Goal: Find specific page/section: Find specific page/section

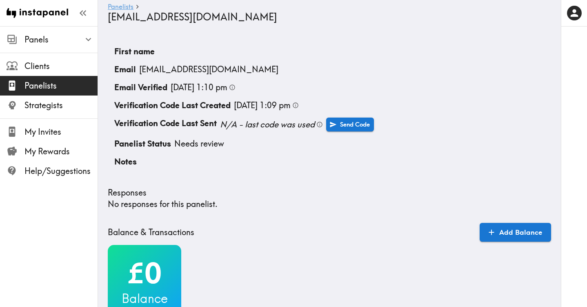
click at [128, 7] on link "Panelists" at bounding box center [121, 7] width 26 height 8
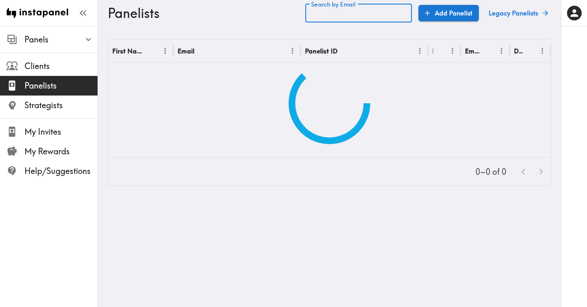
click at [342, 13] on input "Search by Email" at bounding box center [359, 13] width 107 height 19
paste input "text"
type input "[EMAIL_ADDRESS][DOMAIN_NAME]"
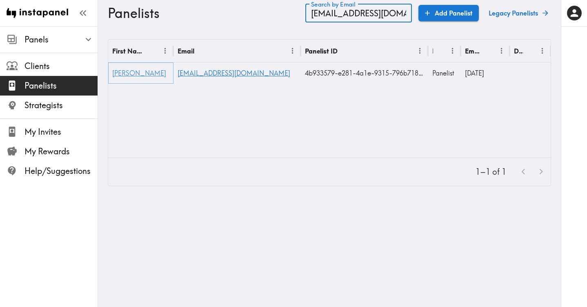
click at [128, 75] on span "[PERSON_NAME]" at bounding box center [139, 73] width 54 height 8
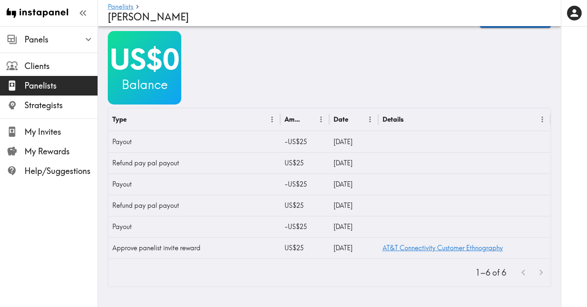
scroll to position [356, 0]
